Goal: Complete Application Form: Complete application form

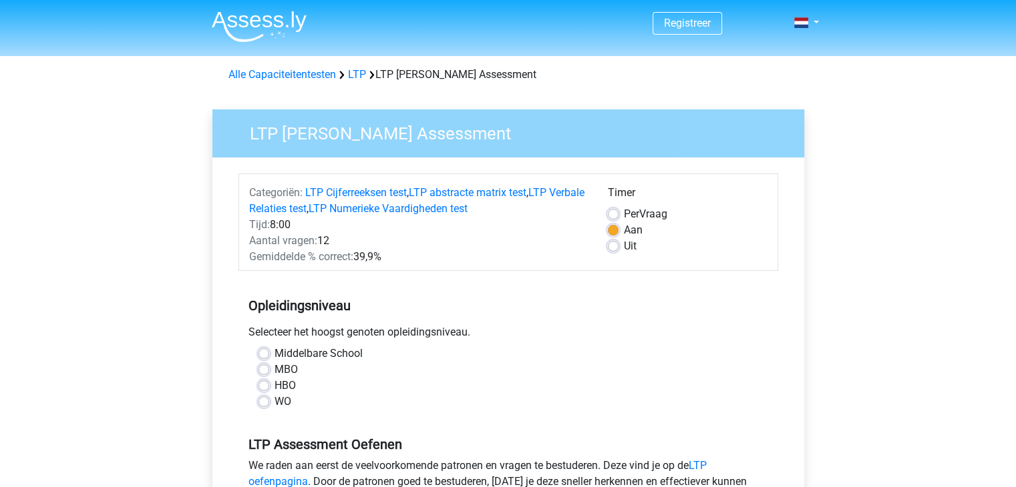
click at [274, 374] on label "MBO" at bounding box center [285, 370] width 23 height 16
click at [264, 374] on input "MBO" at bounding box center [263, 368] width 11 height 13
radio input "true"
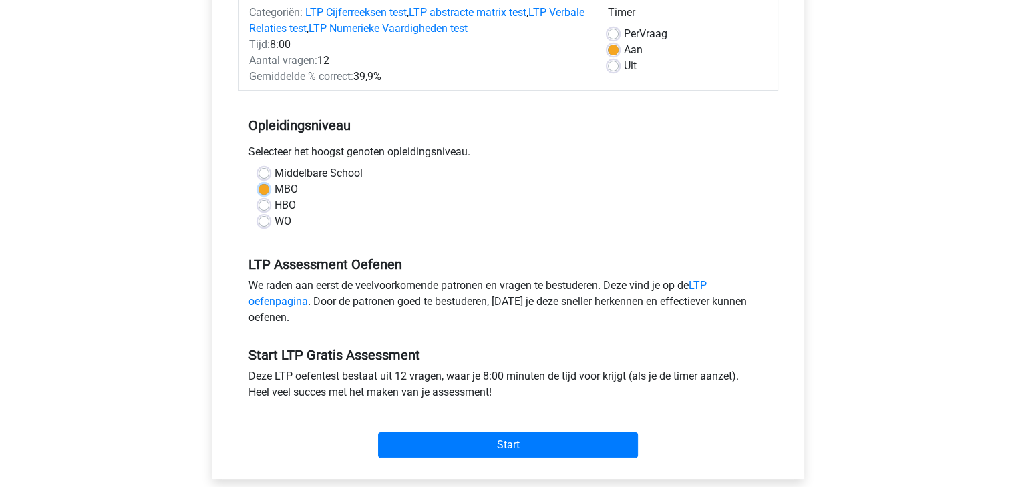
scroll to position [181, 0]
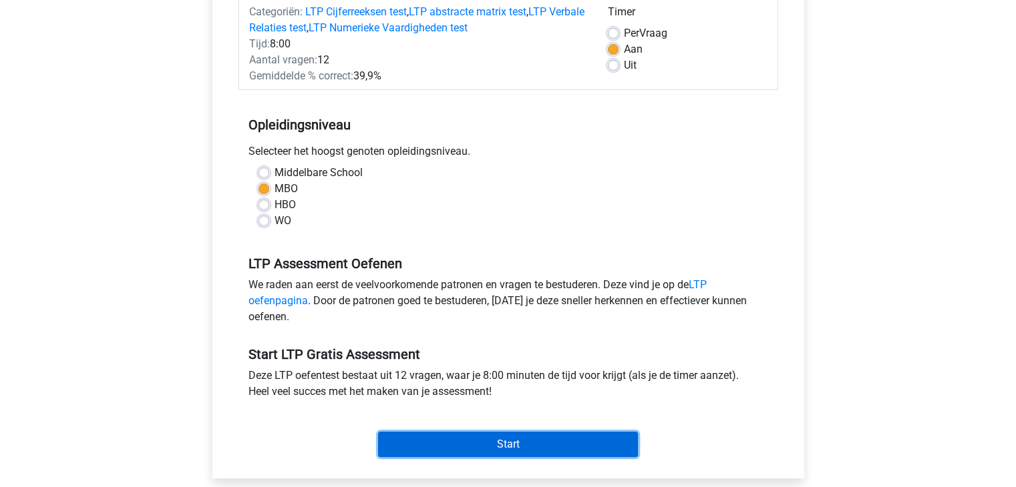
click at [504, 443] on input "Start" at bounding box center [508, 444] width 260 height 25
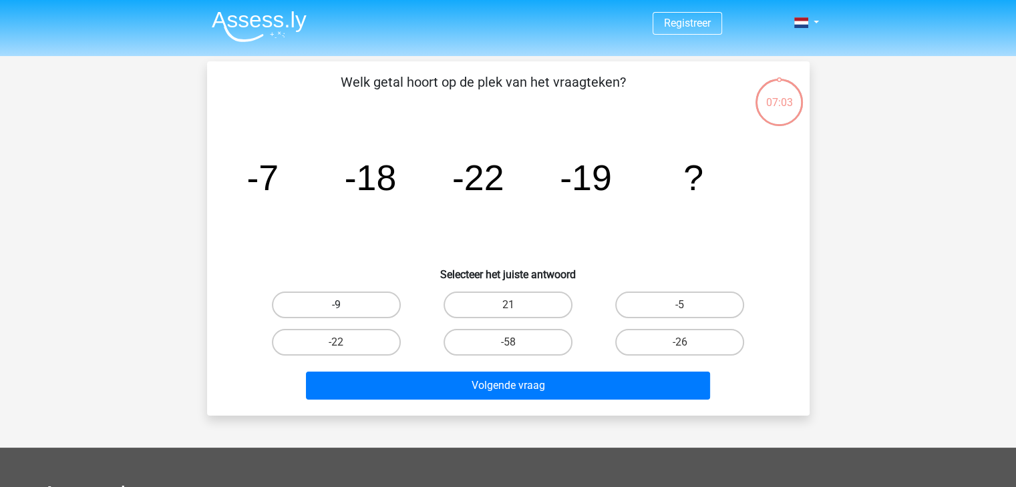
click at [367, 303] on label "-9" at bounding box center [336, 305] width 129 height 27
click at [345, 305] on input "-9" at bounding box center [340, 309] width 9 height 9
radio input "true"
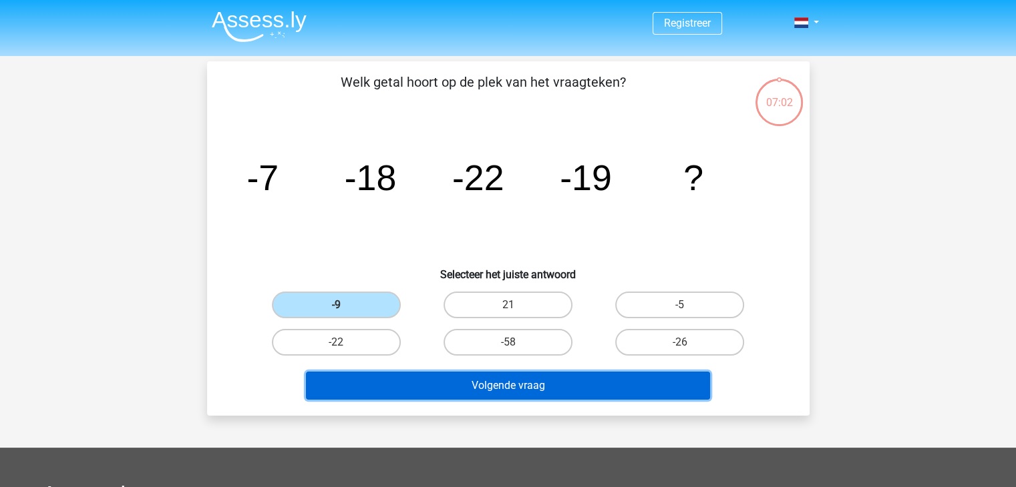
click at [458, 376] on button "Volgende vraag" at bounding box center [508, 386] width 404 height 28
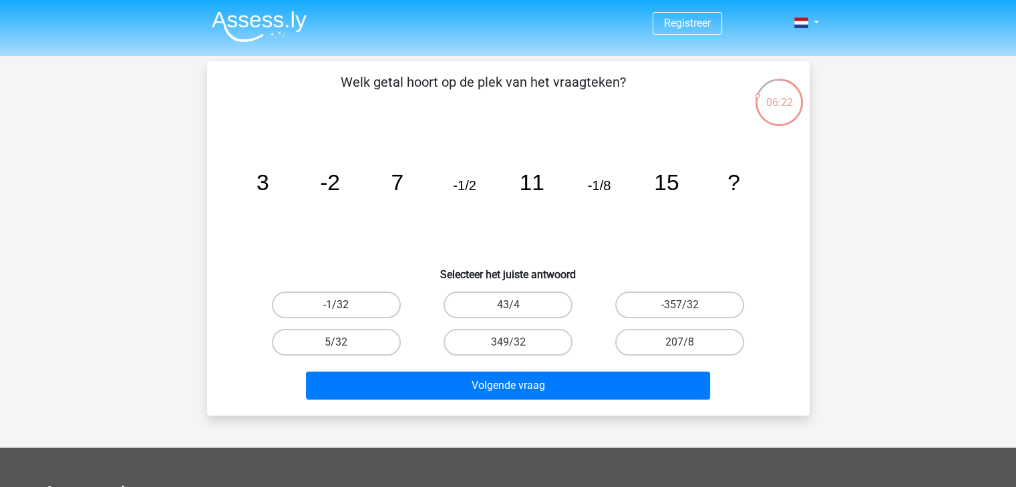
click at [380, 302] on label "-1/32" at bounding box center [336, 305] width 129 height 27
click at [345, 305] on input "-1/32" at bounding box center [340, 309] width 9 height 9
radio input "true"
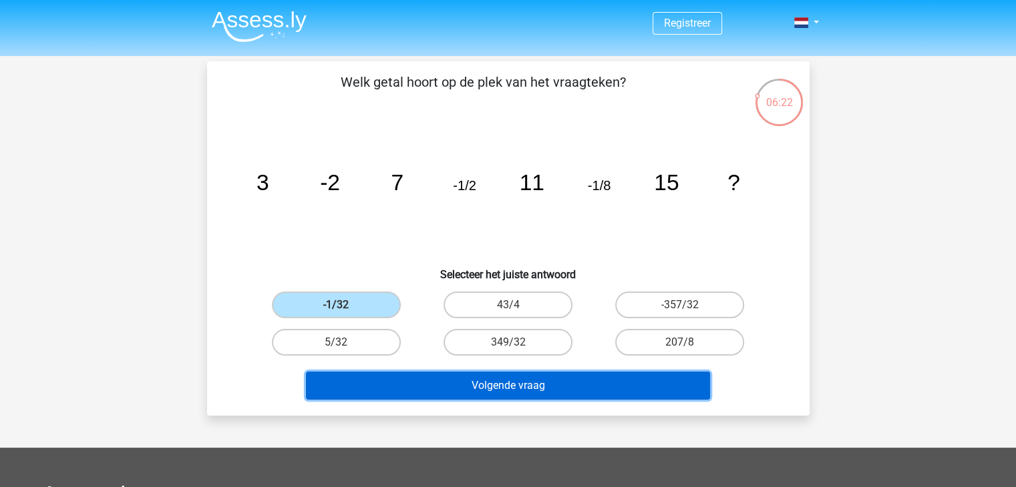
click at [441, 375] on button "Volgende vraag" at bounding box center [508, 386] width 404 height 28
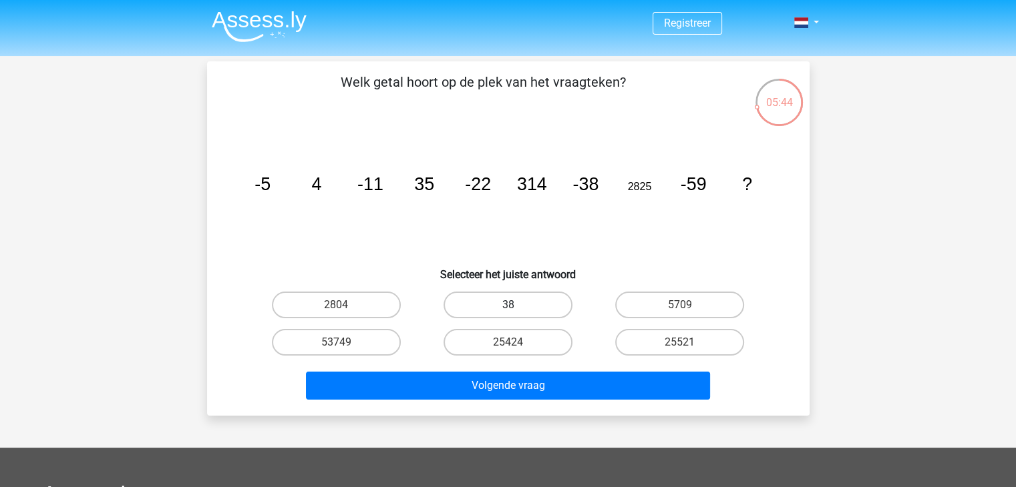
click at [491, 304] on label "38" at bounding box center [507, 305] width 129 height 27
click at [508, 305] on input "38" at bounding box center [512, 309] width 9 height 9
radio input "true"
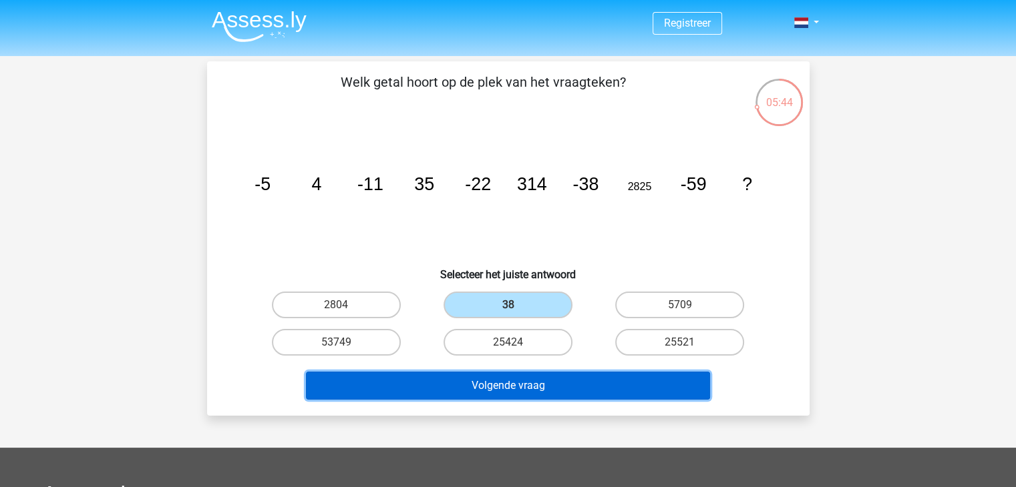
click at [520, 388] on button "Volgende vraag" at bounding box center [508, 386] width 404 height 28
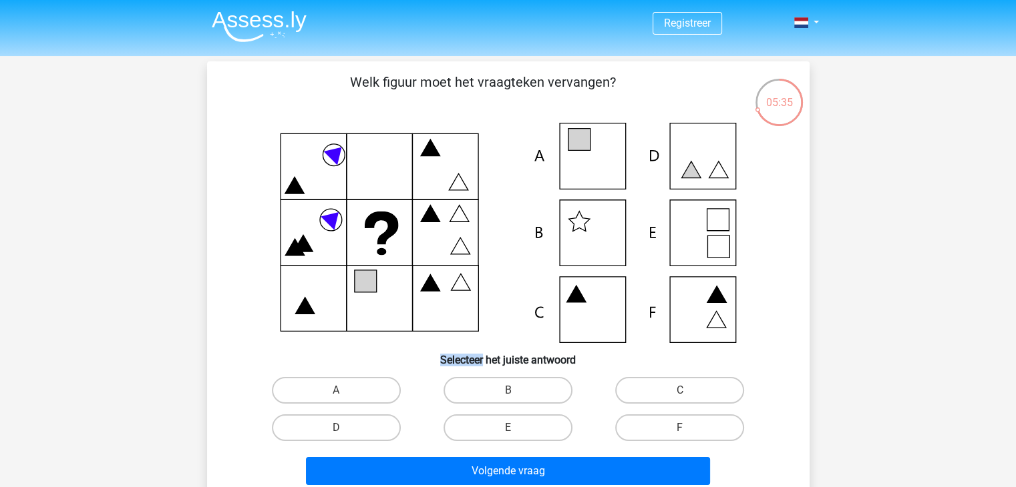
drag, startPoint x: 373, startPoint y: 274, endPoint x: 483, endPoint y: 348, distance: 133.0
click at [483, 348] on div "Welk figuur moet het vraagteken vervangen? Selecteer het juiste antwoord A" at bounding box center [508, 281] width 592 height 419
click at [483, 348] on h6 "Selecteer het juiste antwoord" at bounding box center [508, 354] width 560 height 23
click at [494, 423] on label "E" at bounding box center [507, 428] width 129 height 27
click at [508, 428] on input "E" at bounding box center [512, 432] width 9 height 9
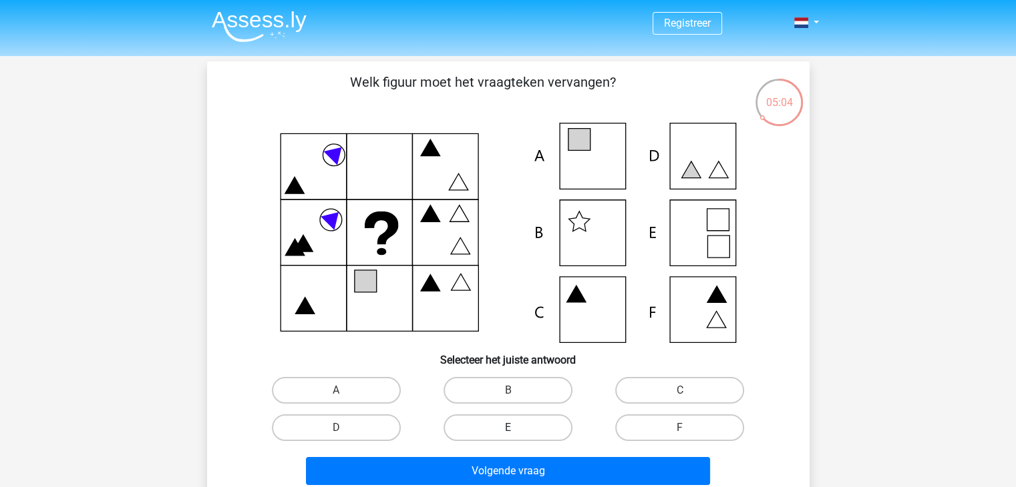
radio input "true"
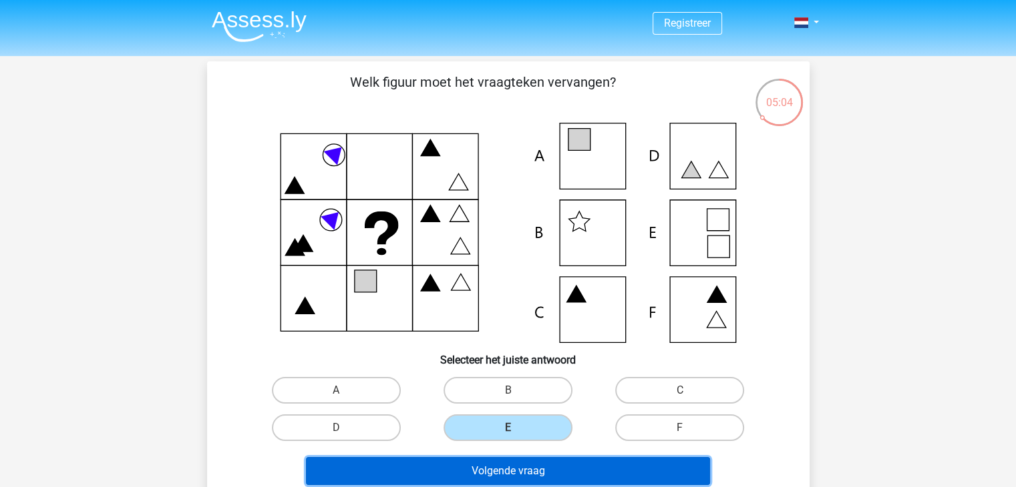
click at [514, 462] on button "Volgende vraag" at bounding box center [508, 471] width 404 height 28
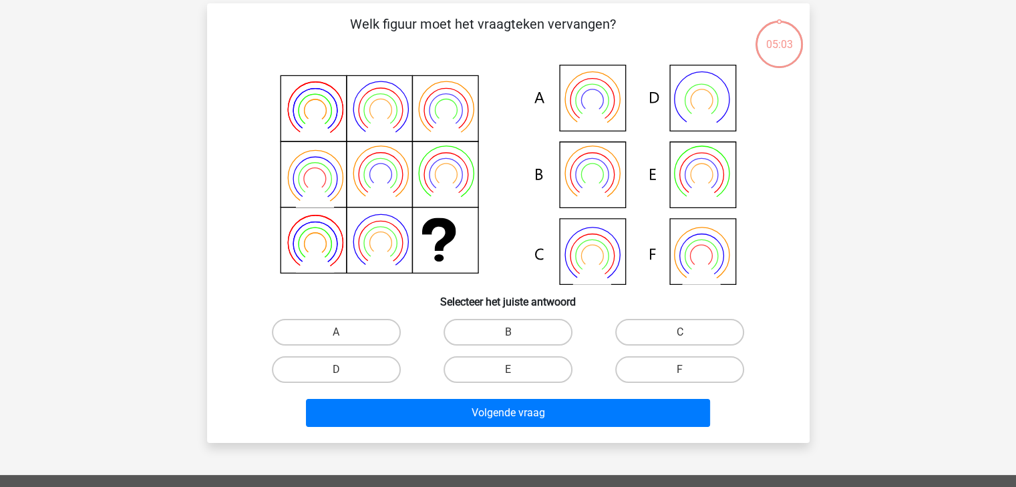
scroll to position [61, 0]
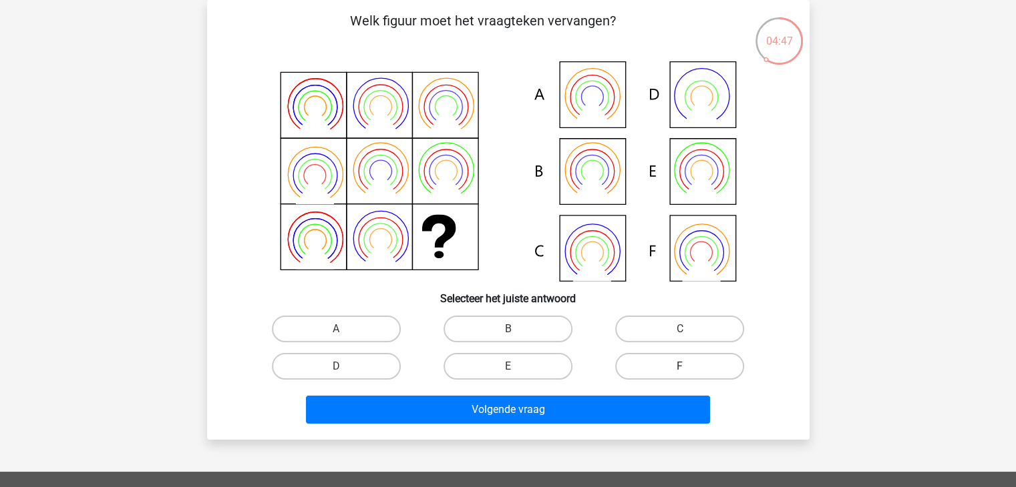
click at [640, 369] on label "F" at bounding box center [679, 366] width 129 height 27
click at [680, 369] on input "F" at bounding box center [684, 371] width 9 height 9
radio input "true"
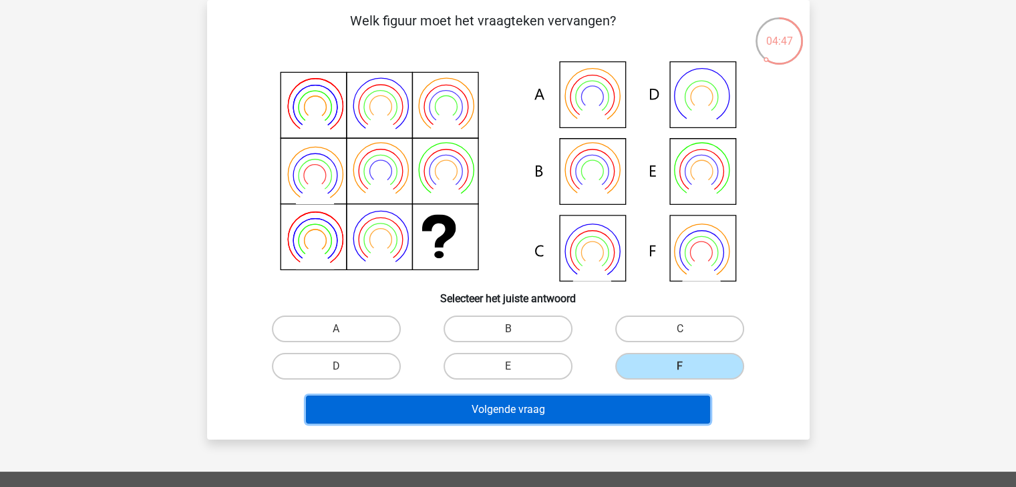
click at [629, 410] on button "Volgende vraag" at bounding box center [508, 410] width 404 height 28
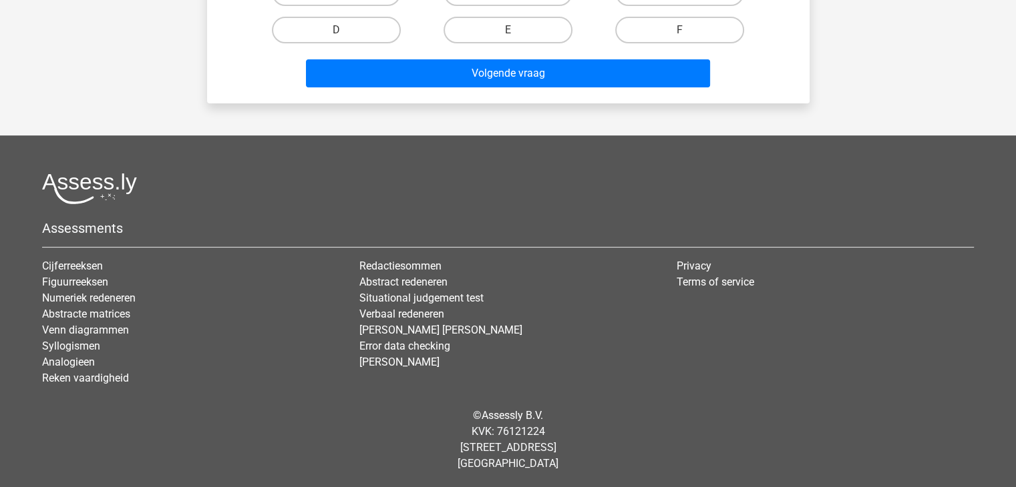
scroll to position [0, 0]
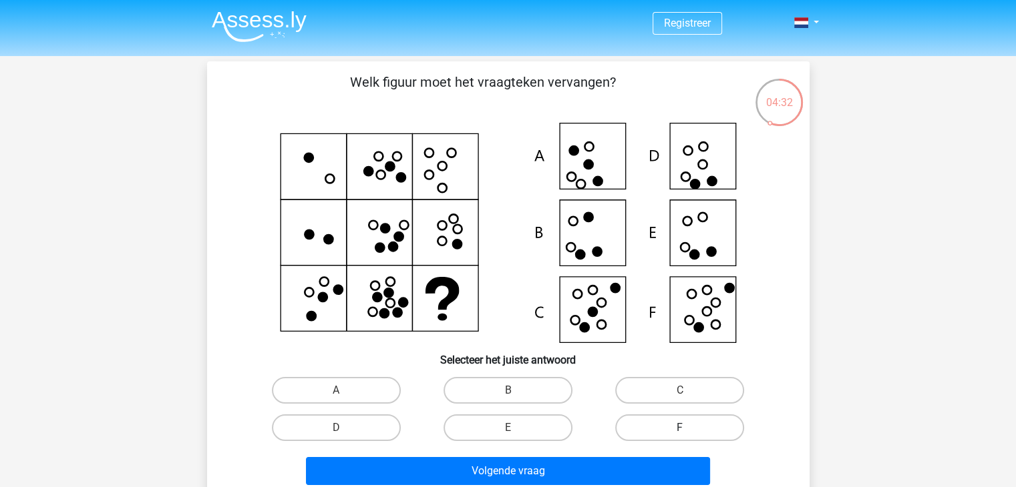
click at [625, 433] on label "F" at bounding box center [679, 428] width 129 height 27
click at [680, 433] on input "F" at bounding box center [684, 432] width 9 height 9
radio input "true"
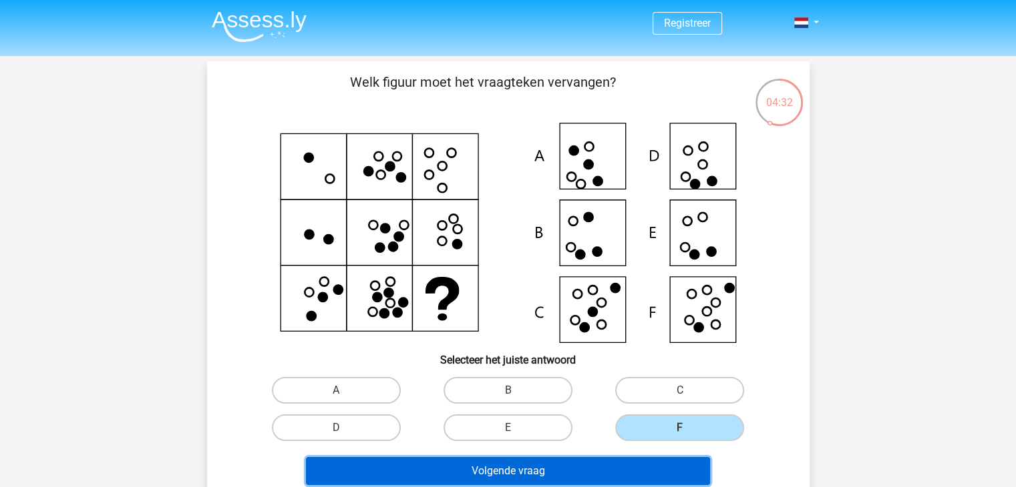
click at [625, 469] on button "Volgende vraag" at bounding box center [508, 471] width 404 height 28
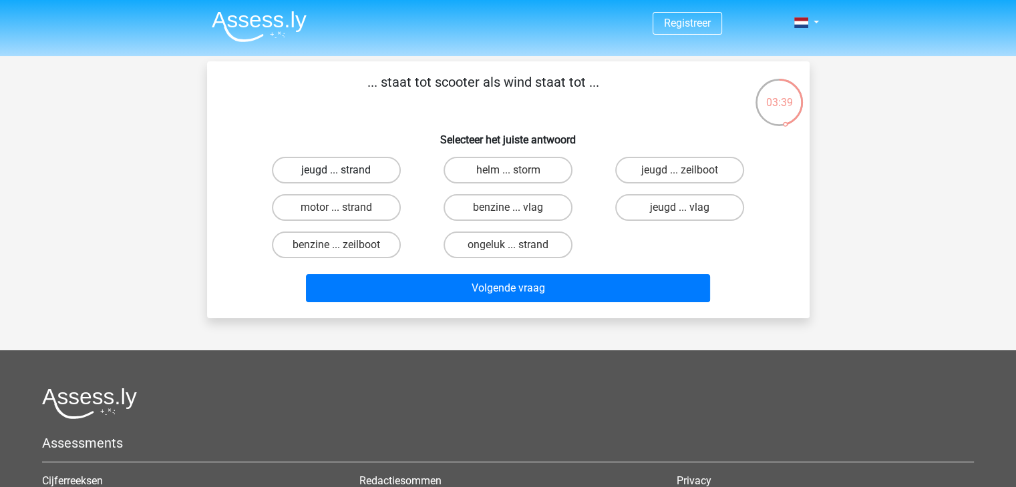
click at [351, 178] on label "jeugd ... strand" at bounding box center [336, 170] width 129 height 27
click at [345, 178] on input "jeugd ... strand" at bounding box center [340, 174] width 9 height 9
radio input "true"
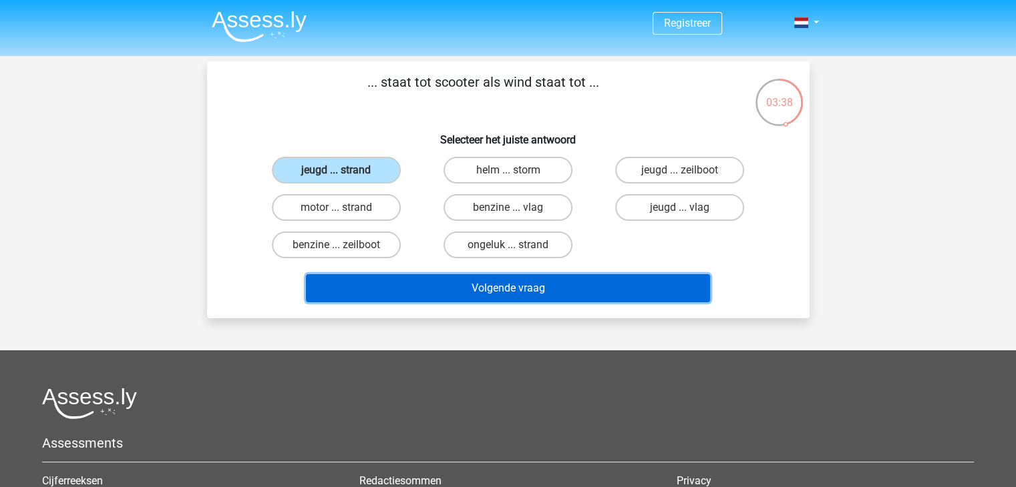
click at [445, 276] on button "Volgende vraag" at bounding box center [508, 288] width 404 height 28
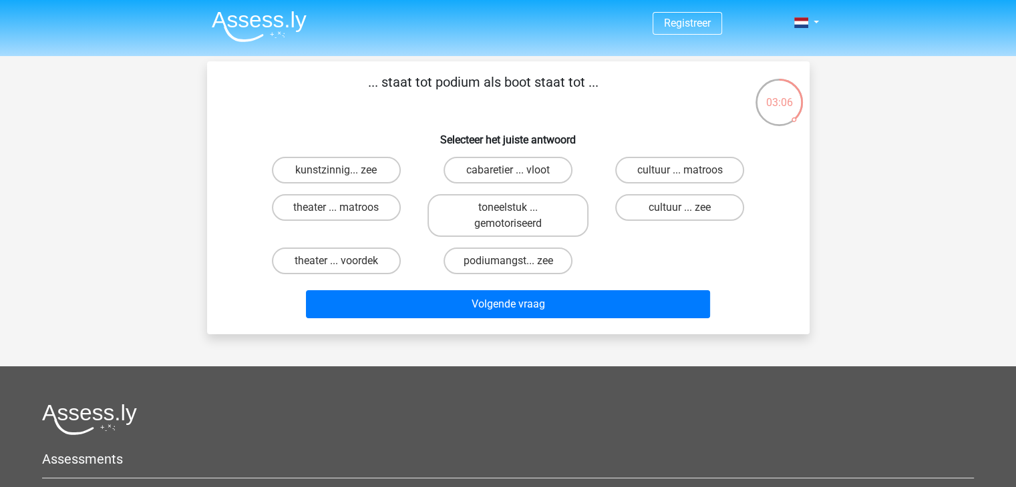
click at [510, 174] on input "cabaretier ... vloot" at bounding box center [512, 174] width 9 height 9
radio input "true"
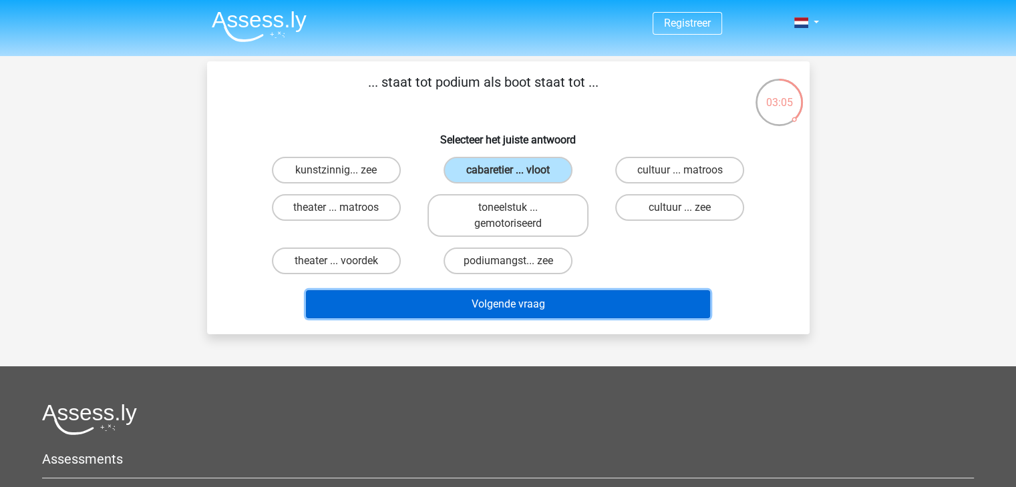
click at [542, 303] on button "Volgende vraag" at bounding box center [508, 304] width 404 height 28
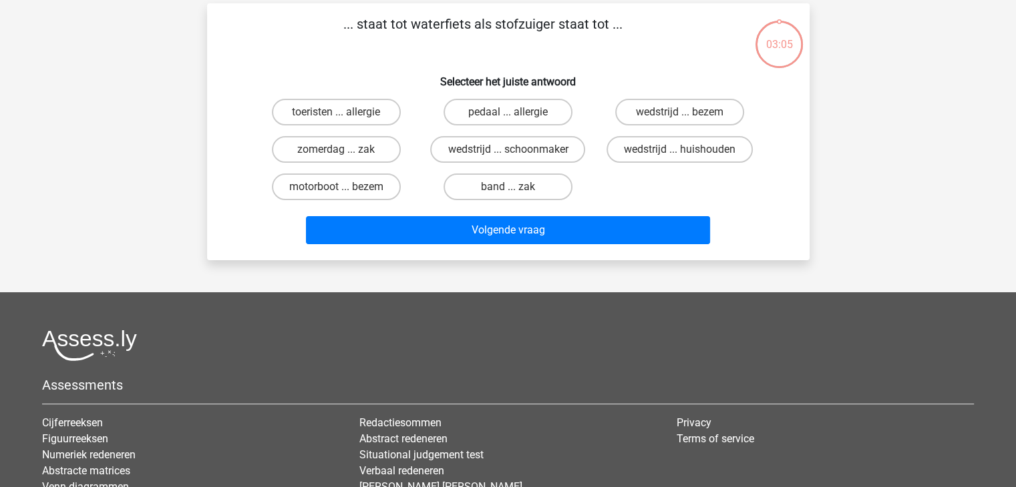
scroll to position [61, 0]
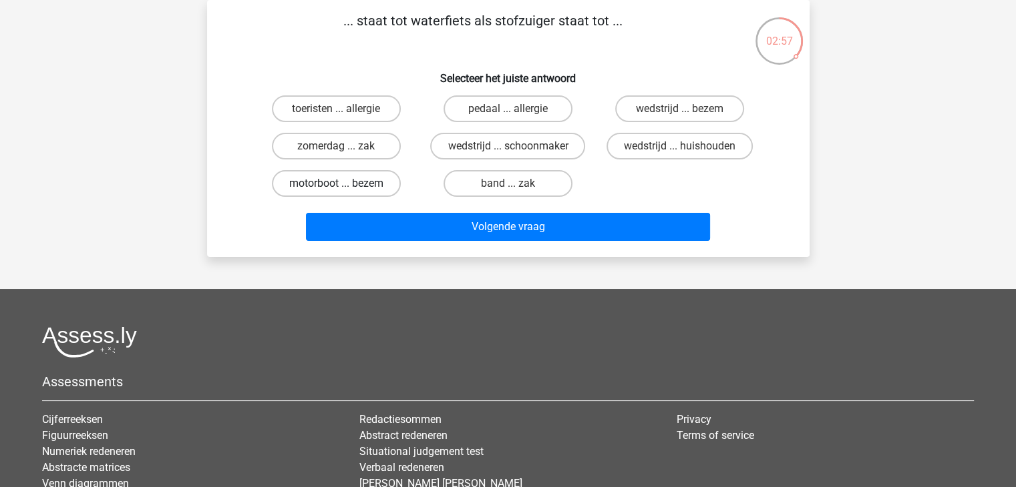
click at [387, 178] on label "motorboot ... bezem" at bounding box center [336, 183] width 129 height 27
click at [345, 184] on input "motorboot ... bezem" at bounding box center [340, 188] width 9 height 9
radio input "true"
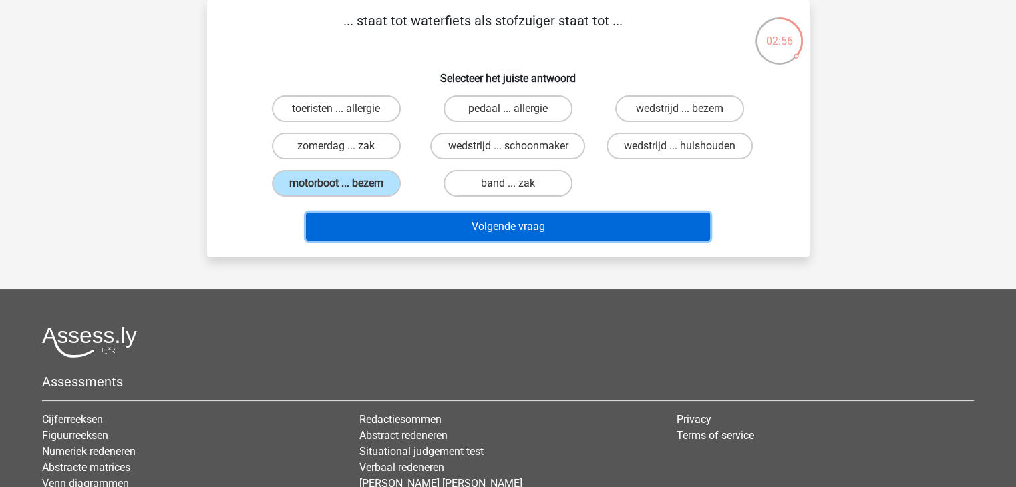
click at [430, 216] on button "Volgende vraag" at bounding box center [508, 227] width 404 height 28
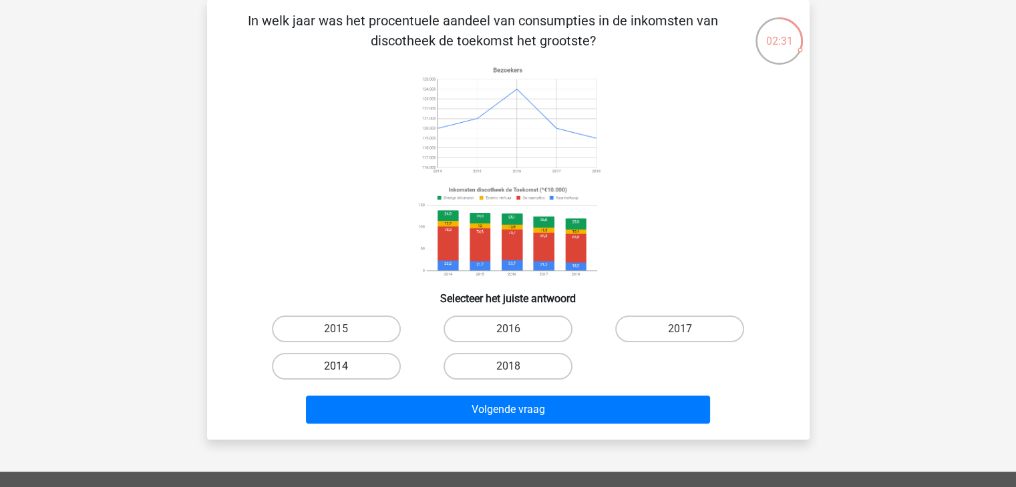
click at [359, 364] on label "2014" at bounding box center [336, 366] width 129 height 27
click at [345, 367] on input "2014" at bounding box center [340, 371] width 9 height 9
radio input "true"
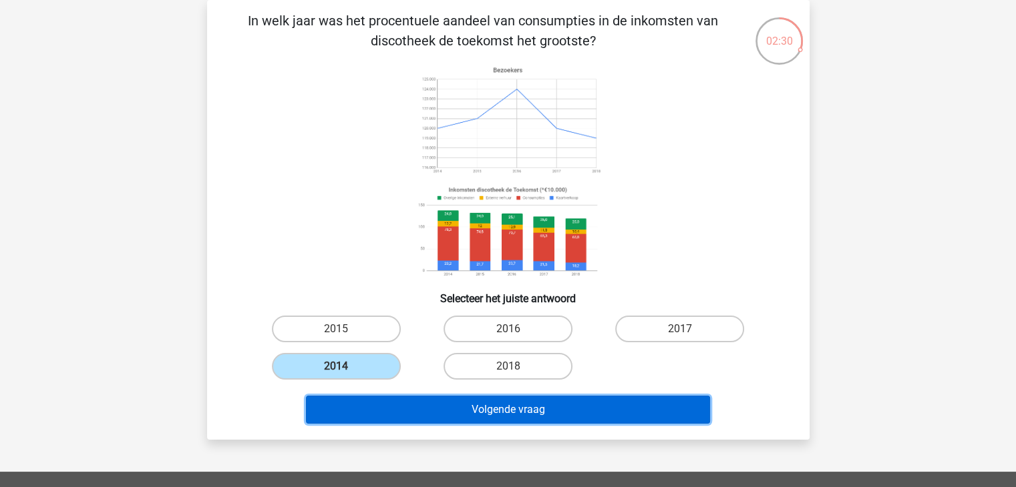
click at [431, 396] on button "Volgende vraag" at bounding box center [508, 410] width 404 height 28
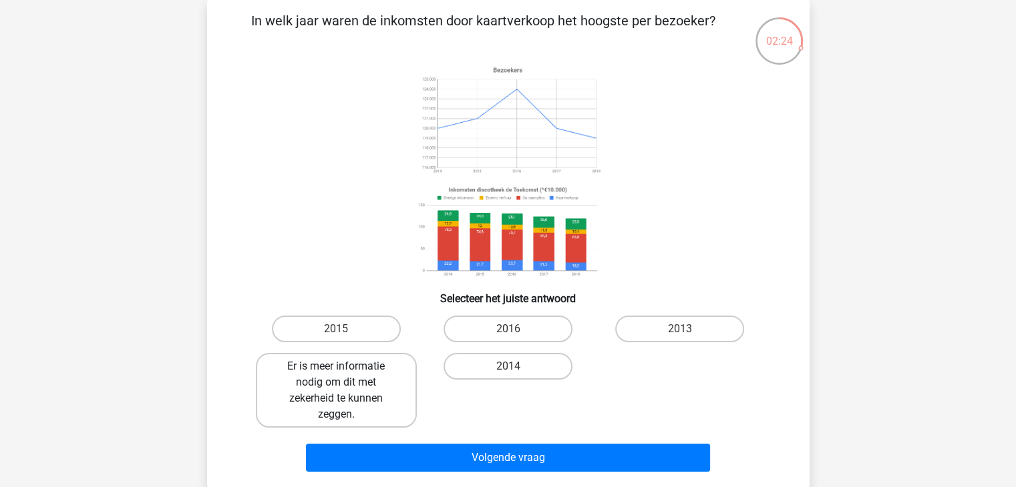
click at [394, 377] on label "Er is meer informatie nodig om dit met zekerheid te kunnen zeggen." at bounding box center [336, 390] width 161 height 75
click at [345, 375] on input "Er is meer informatie nodig om dit met zekerheid te kunnen zeggen." at bounding box center [340, 371] width 9 height 9
radio input "true"
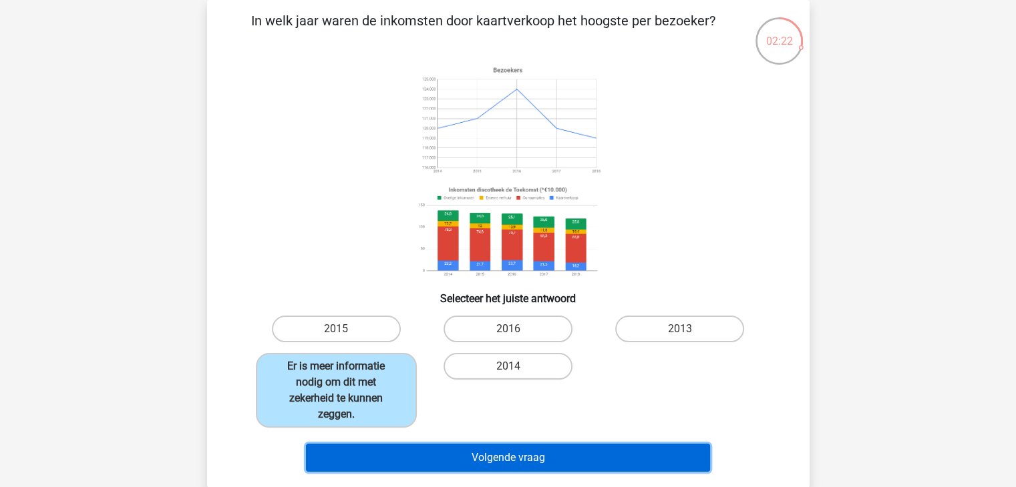
click at [494, 455] on button "Volgende vraag" at bounding box center [508, 458] width 404 height 28
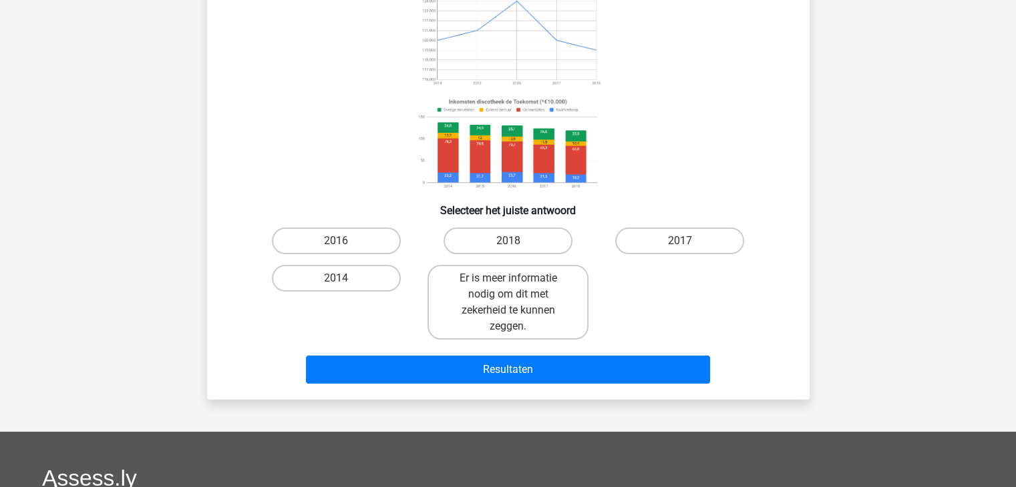
scroll to position [150, 0]
click at [524, 331] on label "Er is meer informatie nodig om dit met zekerheid te kunnen zeggen." at bounding box center [507, 302] width 161 height 75
click at [516, 287] on input "Er is meer informatie nodig om dit met zekerheid te kunnen zeggen." at bounding box center [512, 282] width 9 height 9
radio input "true"
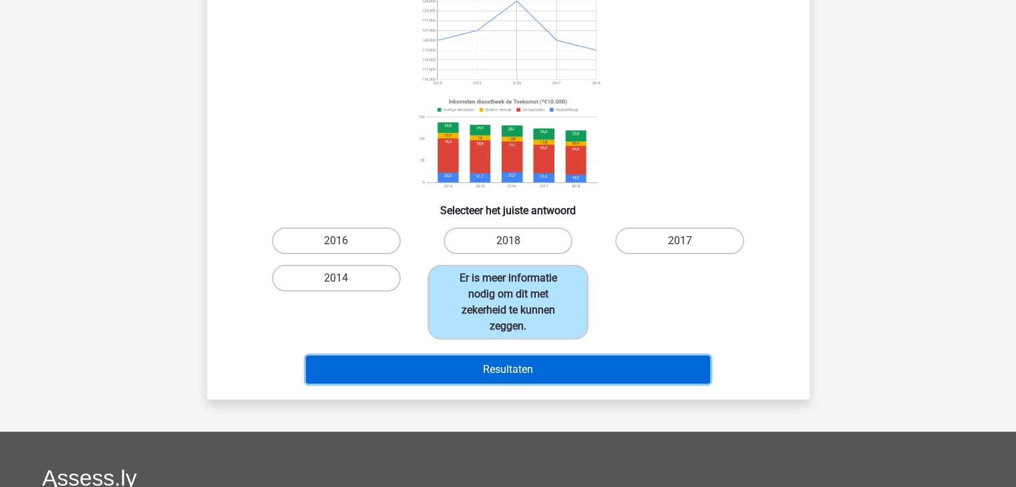
click at [525, 357] on button "Resultaten" at bounding box center [508, 370] width 404 height 28
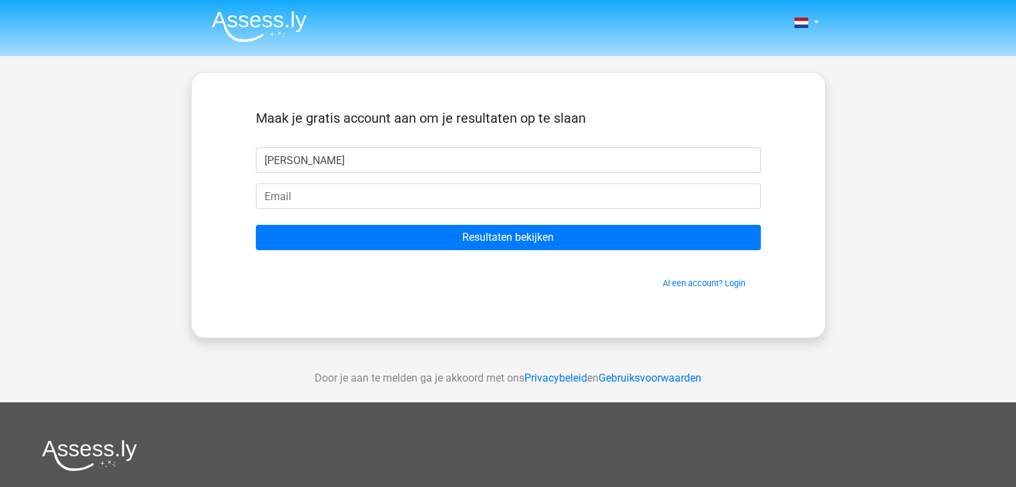
type input "Alexander"
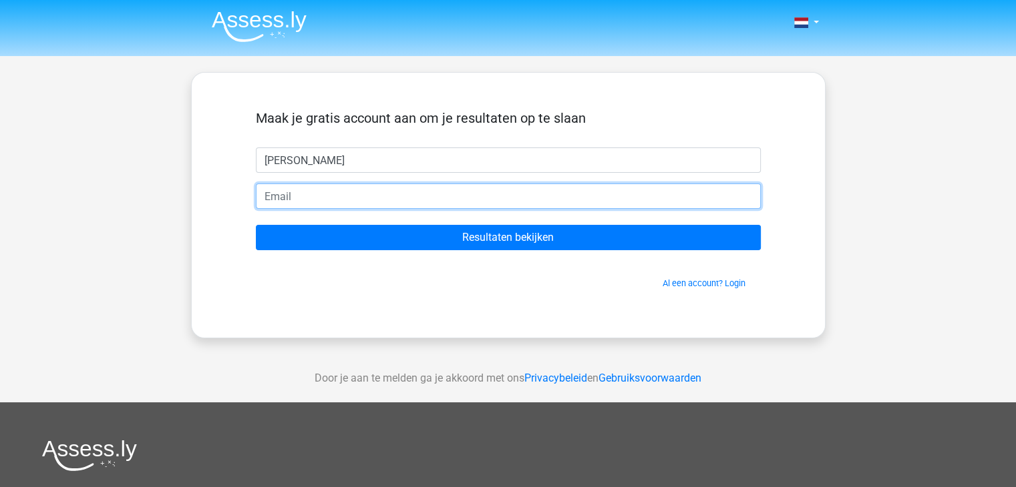
click at [438, 197] on input "email" at bounding box center [508, 196] width 505 height 25
paste input "ameijer627@student.novacollege.nl"
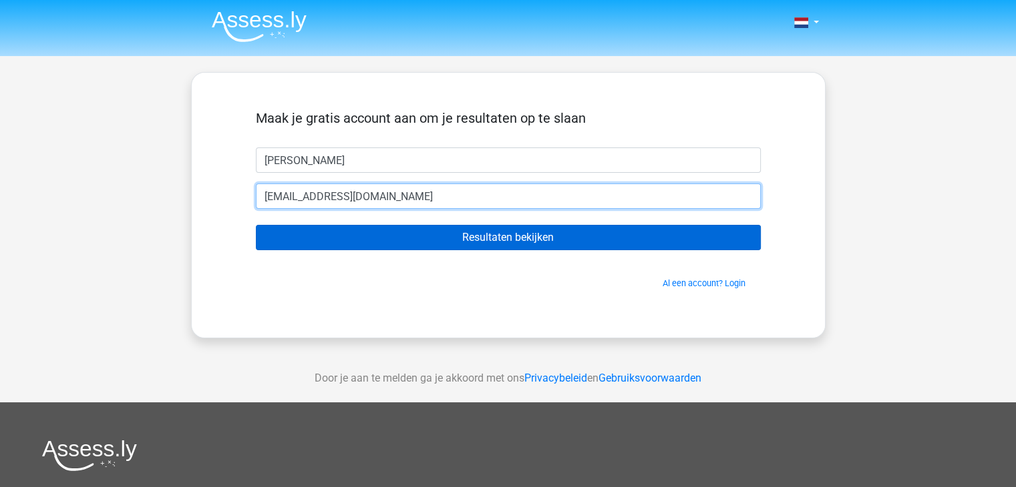
type input "ameijer627@student.novacollege.nl"
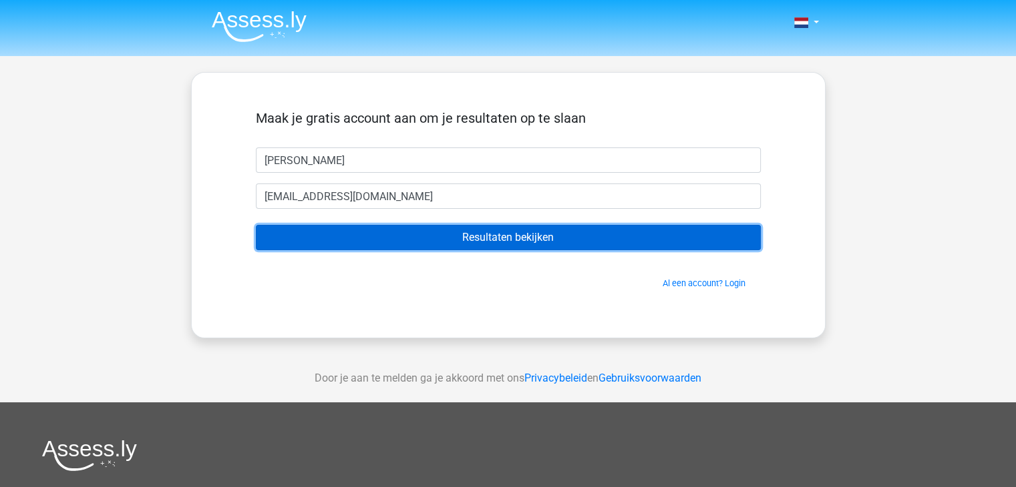
click at [435, 230] on input "Resultaten bekijken" at bounding box center [508, 237] width 505 height 25
